Goal: Task Accomplishment & Management: Manage account settings

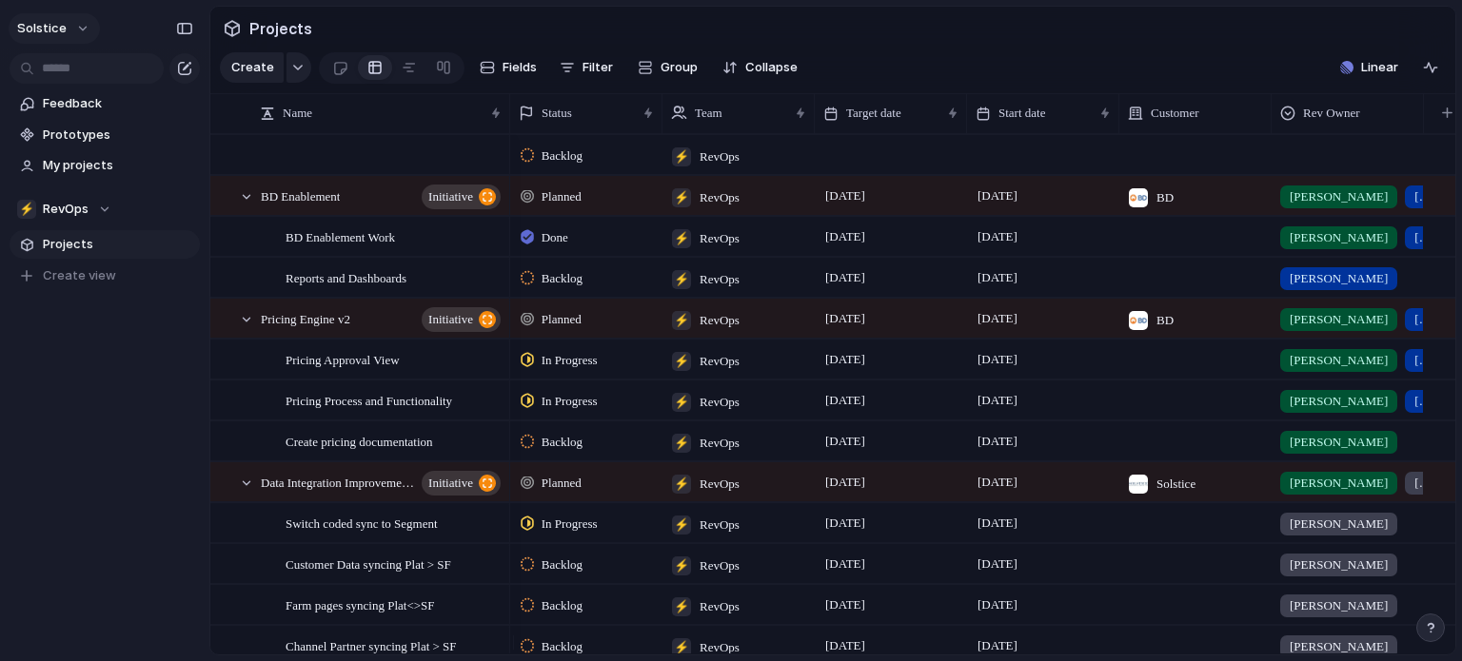
click at [72, 37] on button "Solstice" at bounding box center [54, 28] width 91 height 30
click at [78, 81] on li "Settings" at bounding box center [92, 71] width 158 height 30
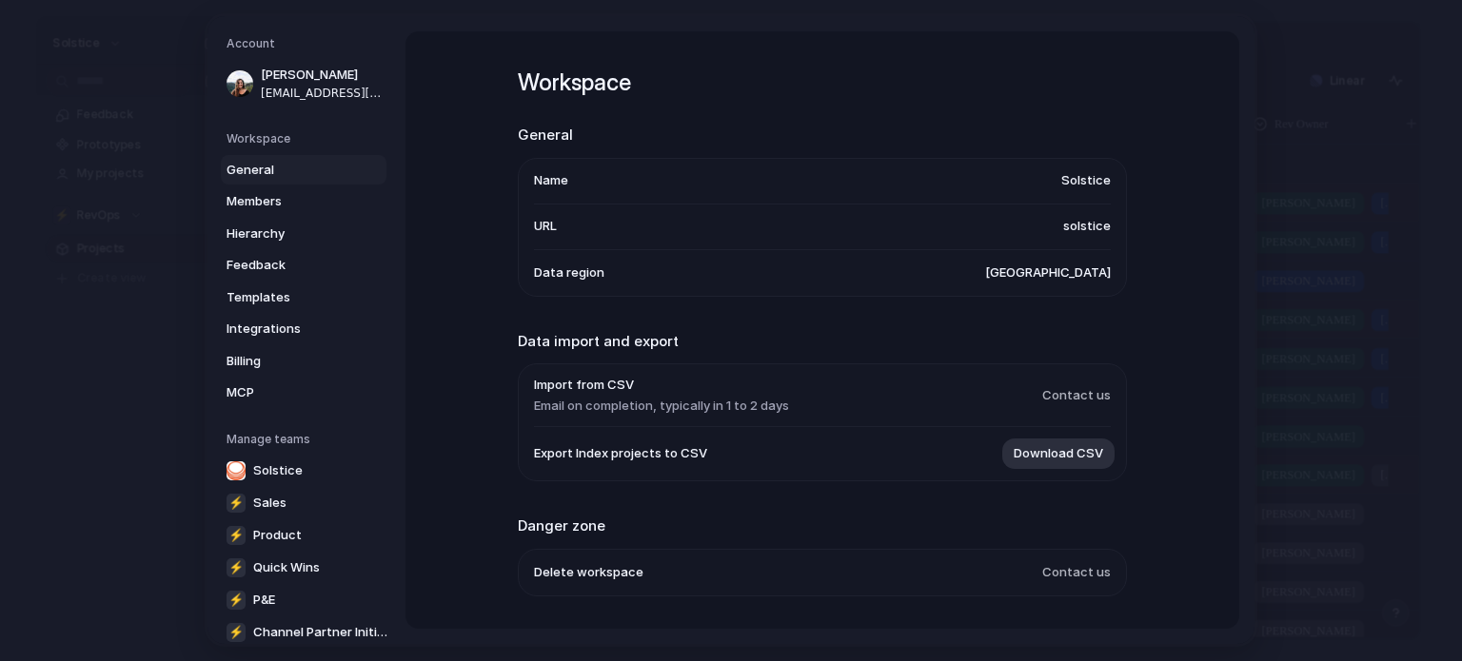
click at [1078, 224] on span "solstice" at bounding box center [1087, 227] width 48 height 19
click at [264, 205] on span "Members" at bounding box center [287, 201] width 122 height 19
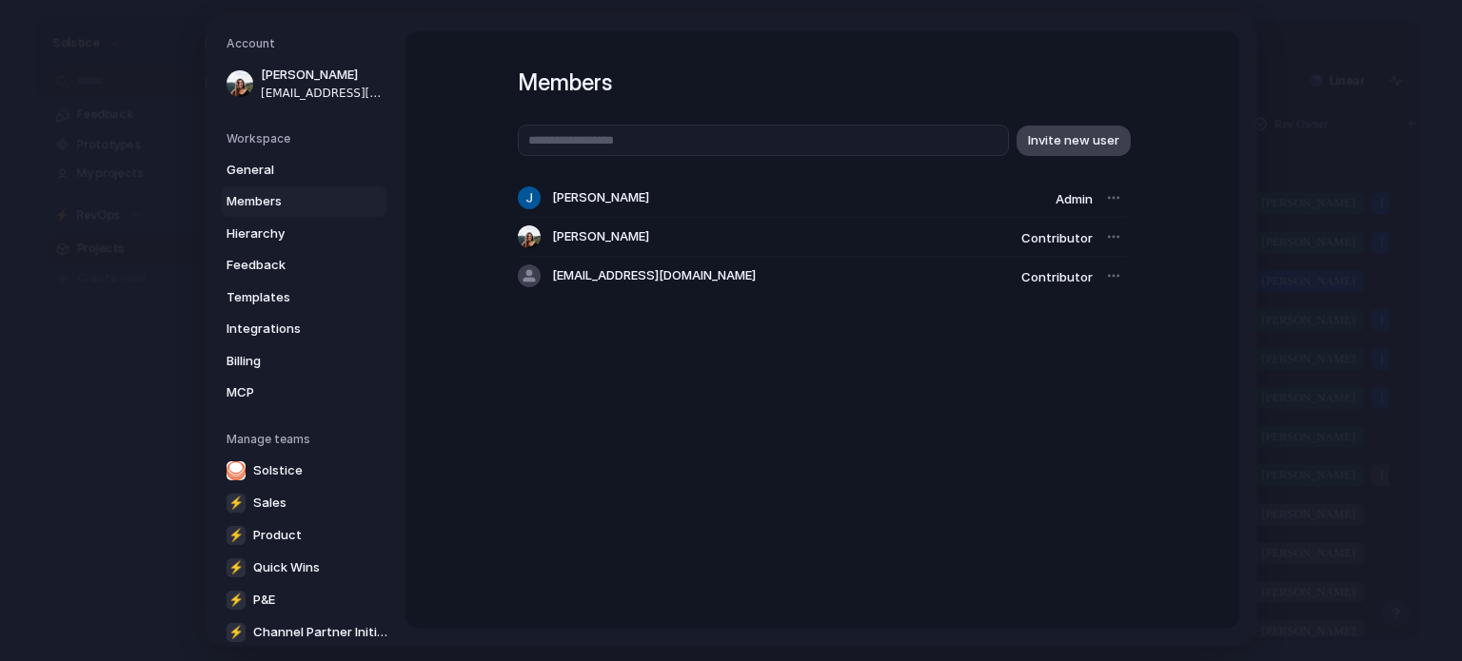
click at [1077, 142] on span "Invite new user" at bounding box center [1073, 140] width 91 height 19
click at [1071, 144] on span "Invite new user" at bounding box center [1073, 140] width 91 height 19
